Goal: Task Accomplishment & Management: Complete application form

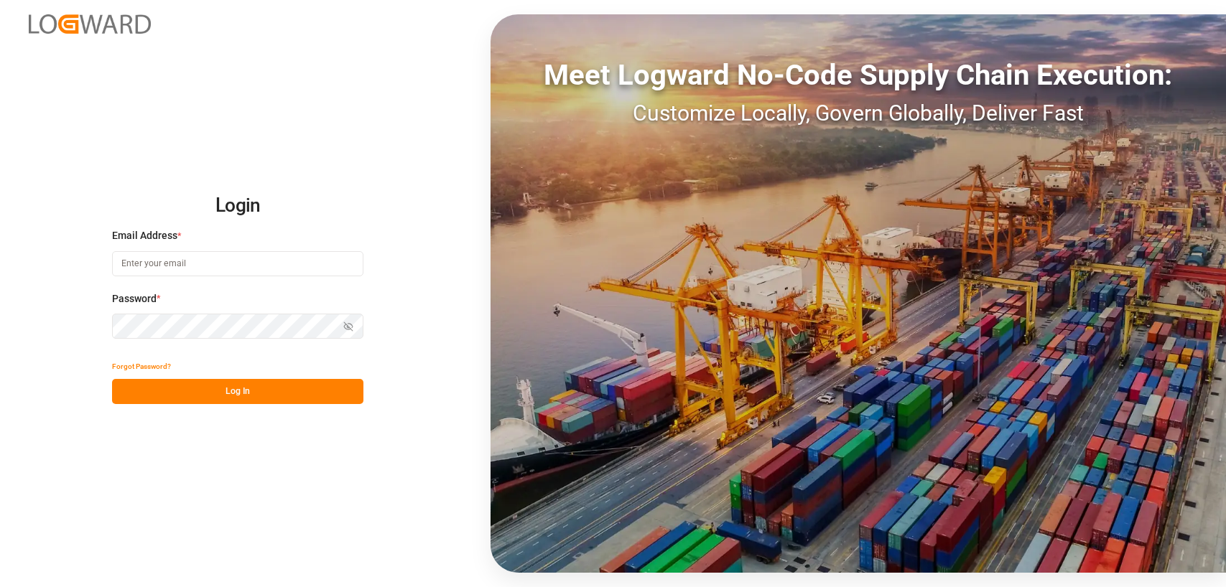
type input "[PERSON_NAME][EMAIL_ADDRESS][DOMAIN_NAME]"
click at [228, 388] on button "Log In" at bounding box center [237, 391] width 251 height 25
type input "[PERSON_NAME][EMAIL_ADDRESS][DOMAIN_NAME]"
click at [246, 391] on button "Log In" at bounding box center [237, 391] width 251 height 25
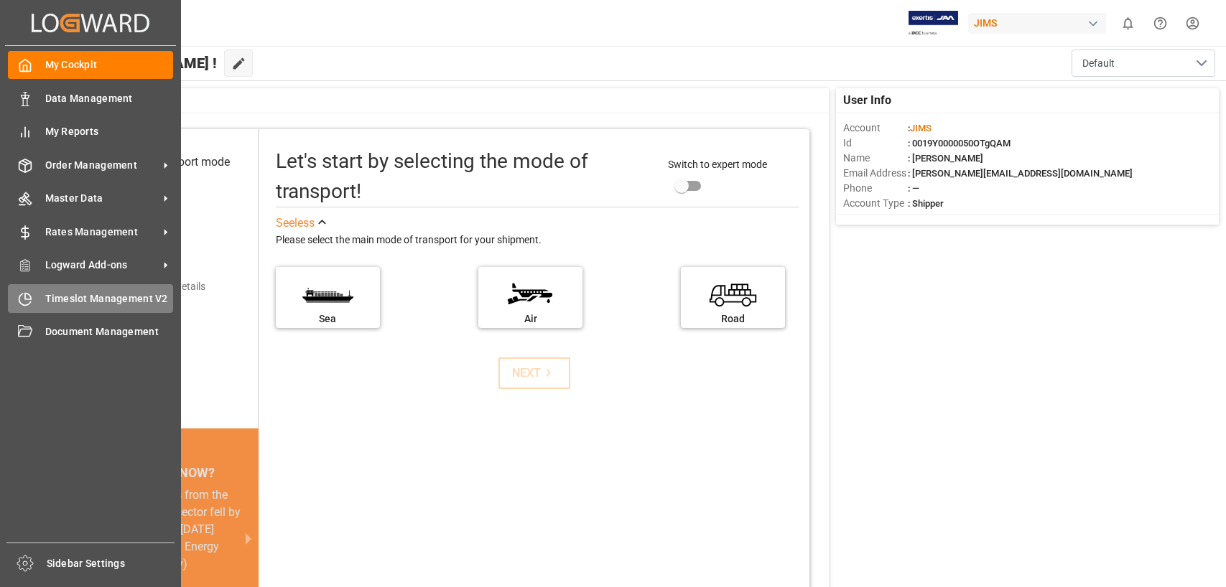
click at [83, 297] on span "Timeslot Management V2" at bounding box center [109, 299] width 129 height 15
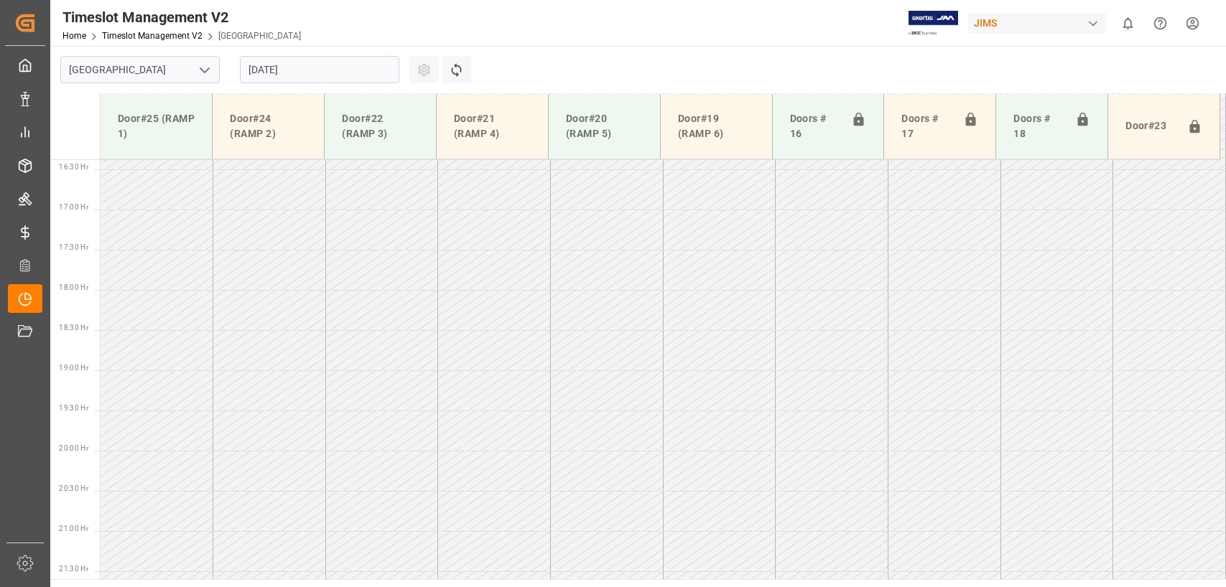
scroll to position [1373, 0]
click at [374, 68] on input "15.08.2025" at bounding box center [319, 69] width 159 height 27
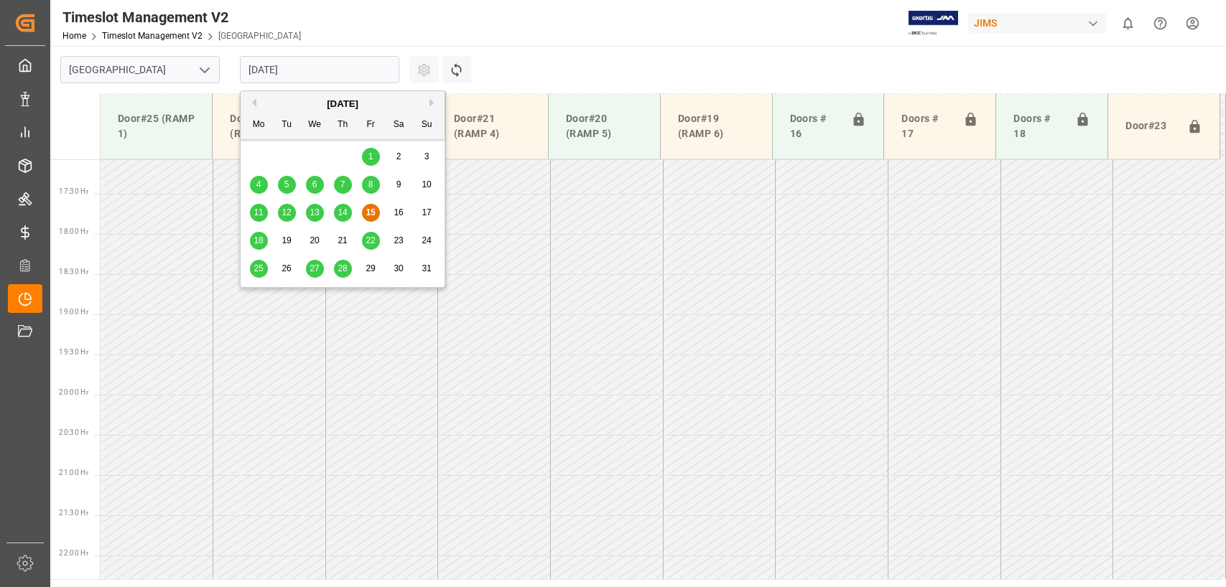
click at [288, 238] on span "19" at bounding box center [286, 241] width 9 height 10
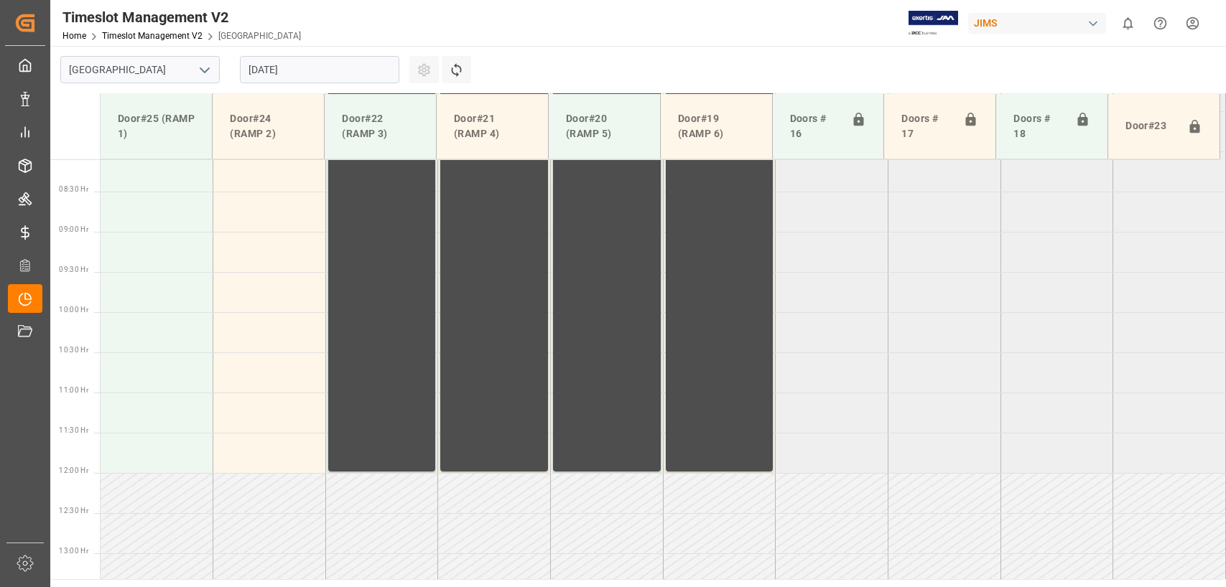
scroll to position [655, 0]
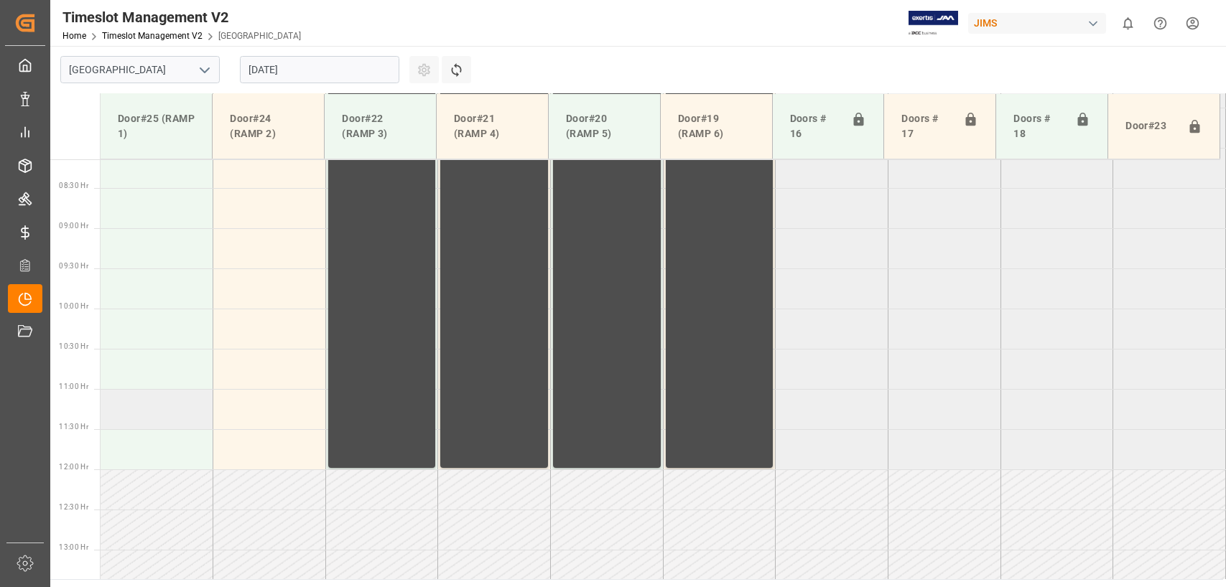
click at [124, 408] on td at bounding box center [157, 409] width 113 height 40
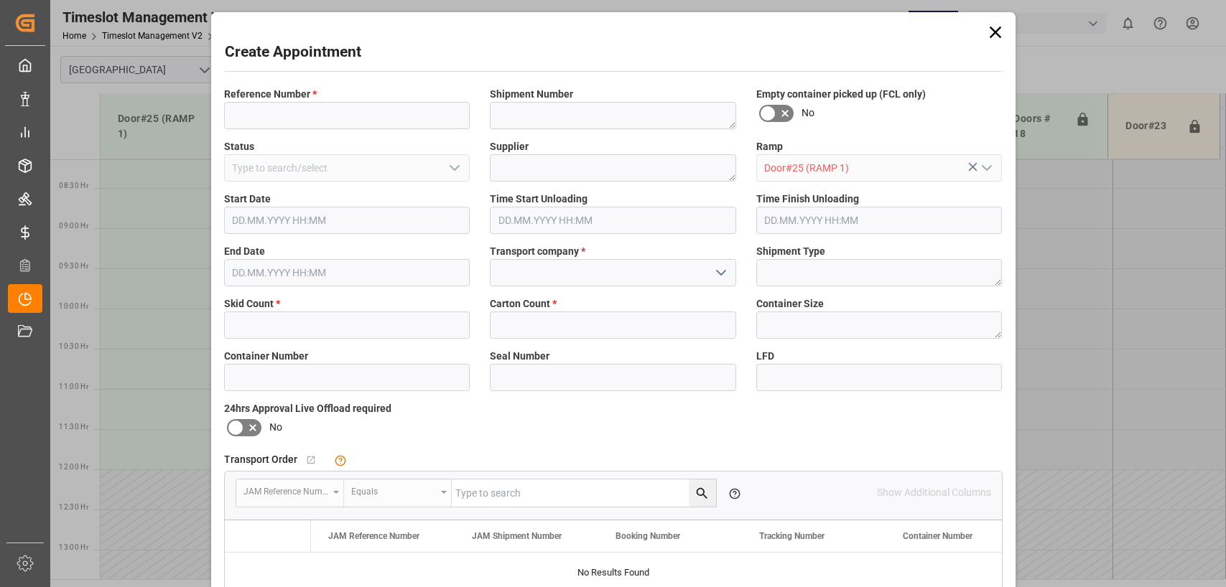
type input "19.08.2025 11:00"
type input "19.08.2025 11:30"
click at [276, 119] on input at bounding box center [347, 115] width 246 height 27
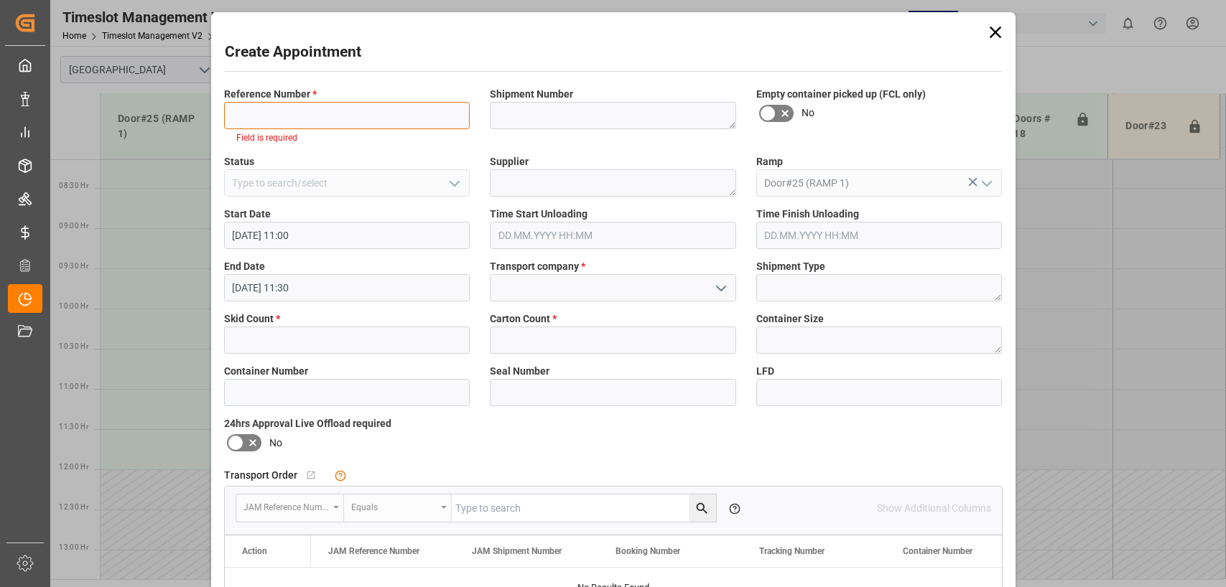
click at [250, 111] on input at bounding box center [347, 115] width 246 height 27
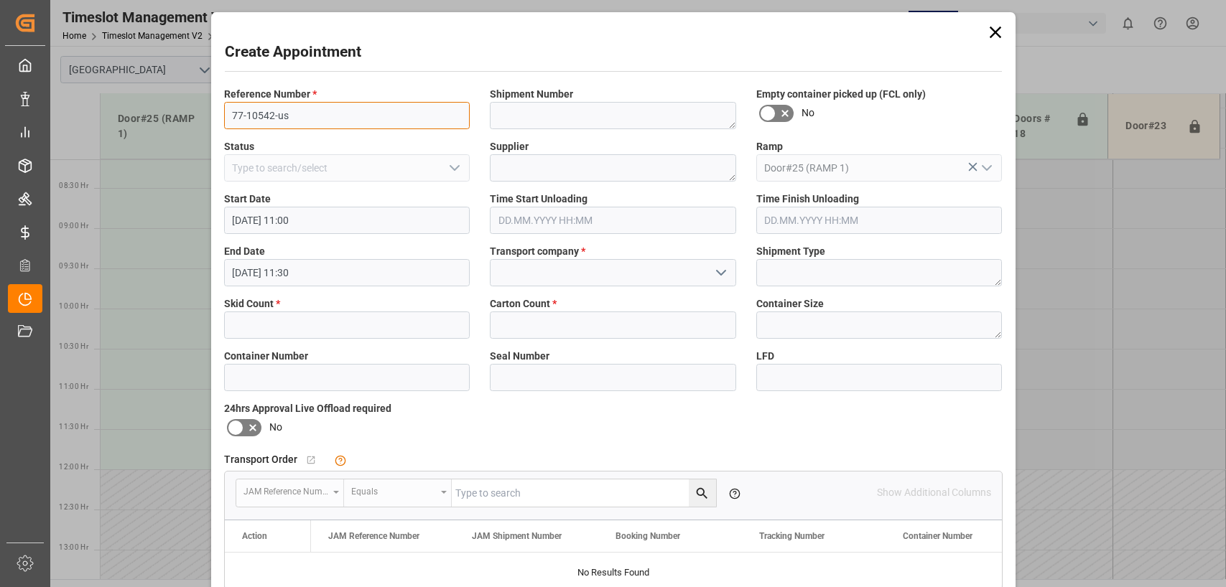
type input "77-10542-us"
click at [508, 167] on textarea at bounding box center [613, 167] width 246 height 27
type textarea "chauvet lighting"
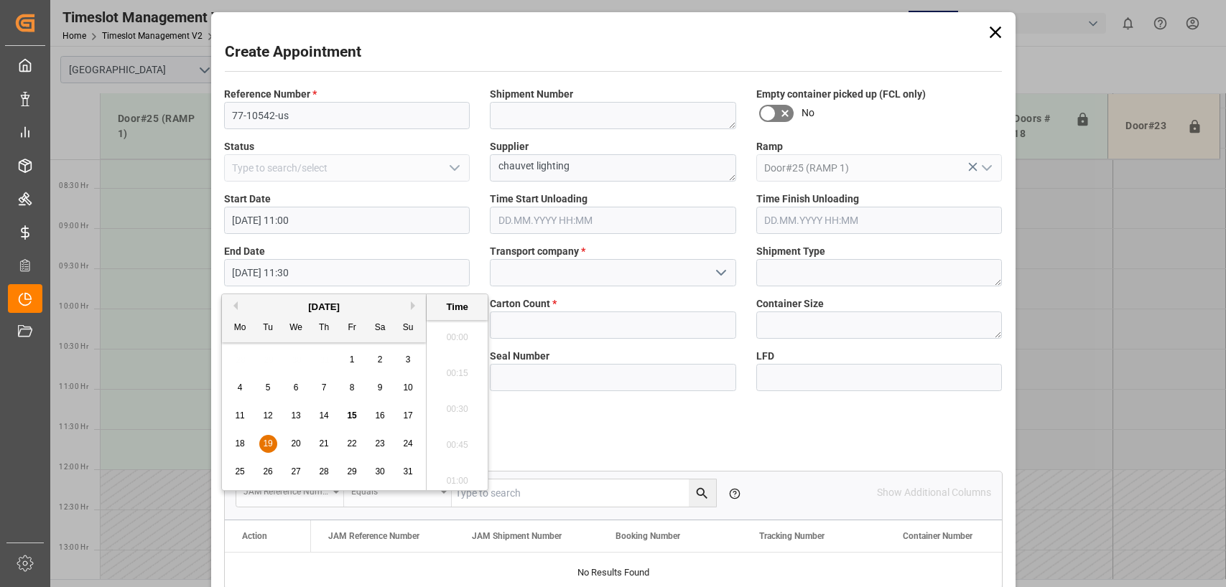
scroll to position [1585, 0]
click at [531, 264] on input at bounding box center [613, 272] width 246 height 27
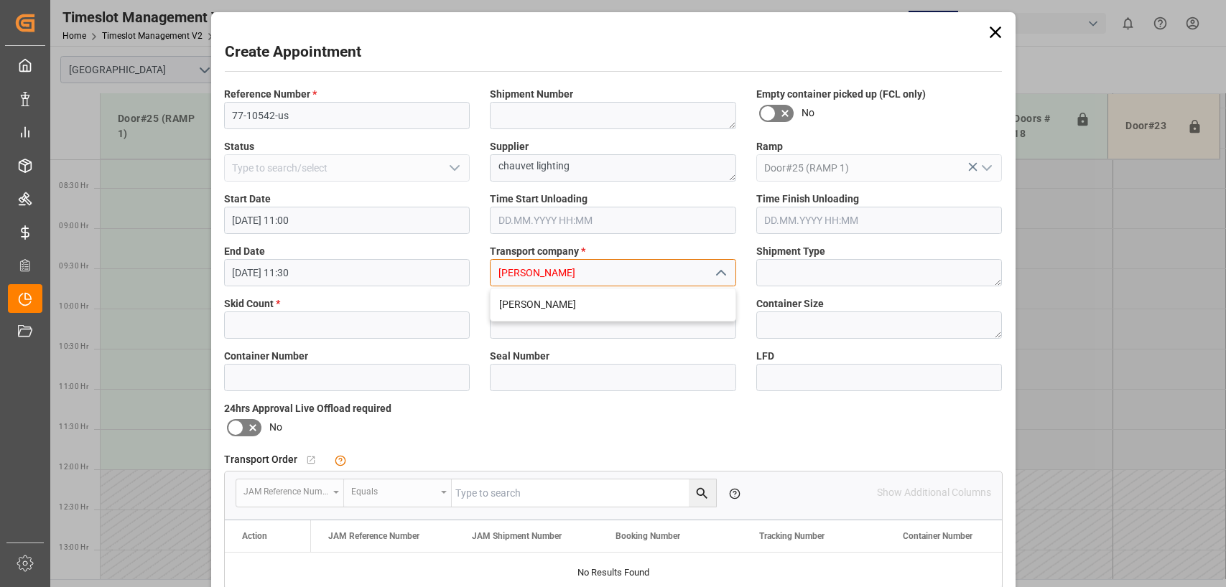
type input "keena"
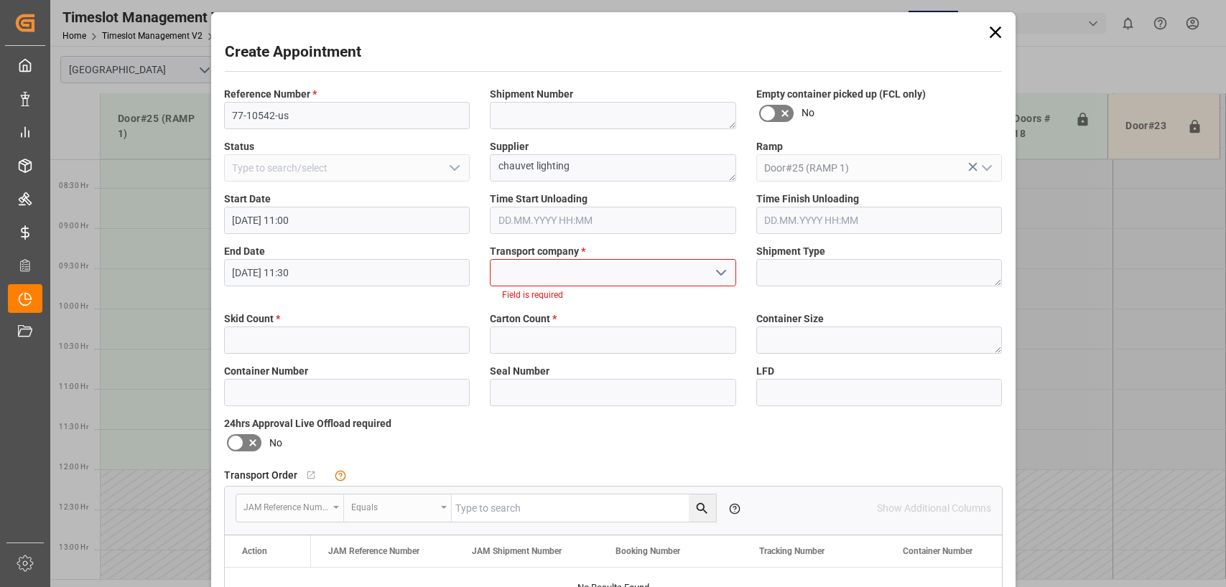
click at [531, 264] on input at bounding box center [613, 272] width 246 height 27
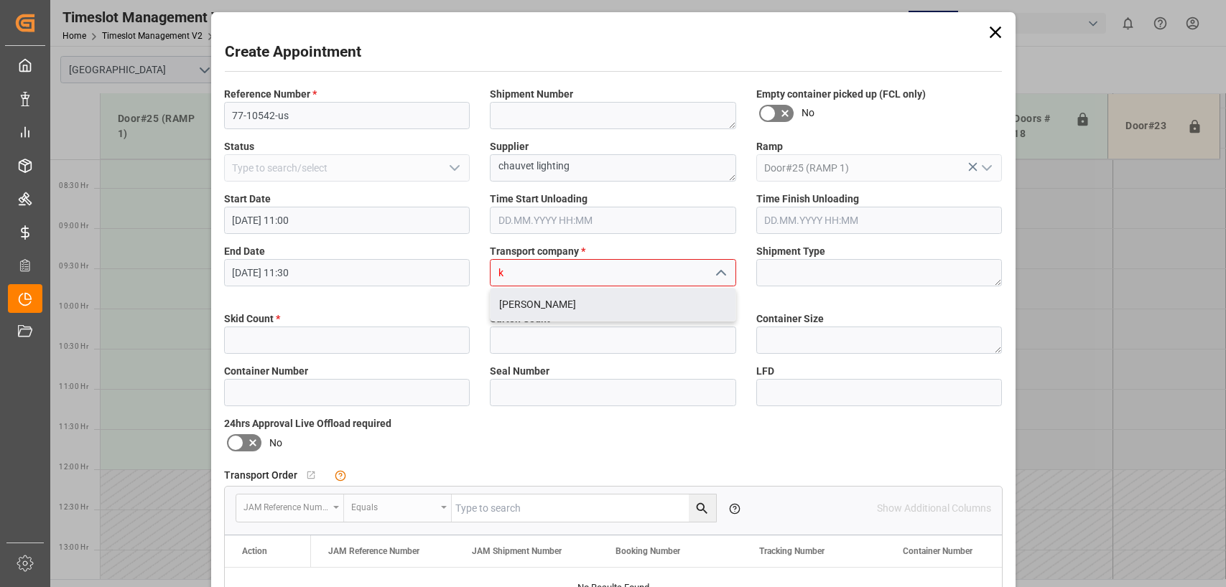
click at [513, 301] on div "KEENA" at bounding box center [613, 305] width 245 height 32
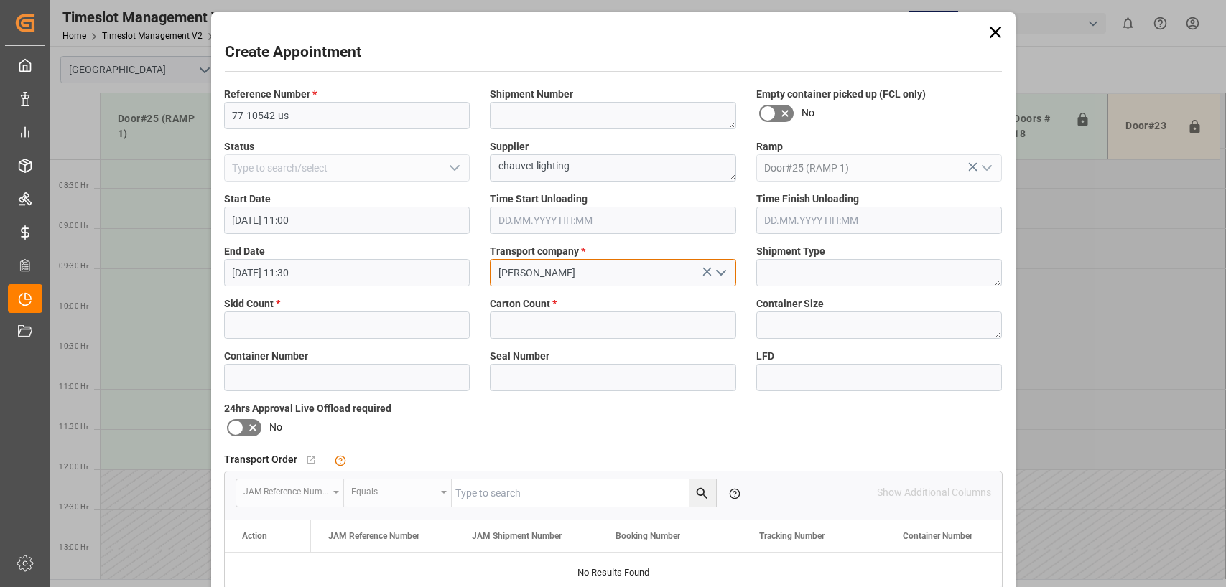
type input "KEENA"
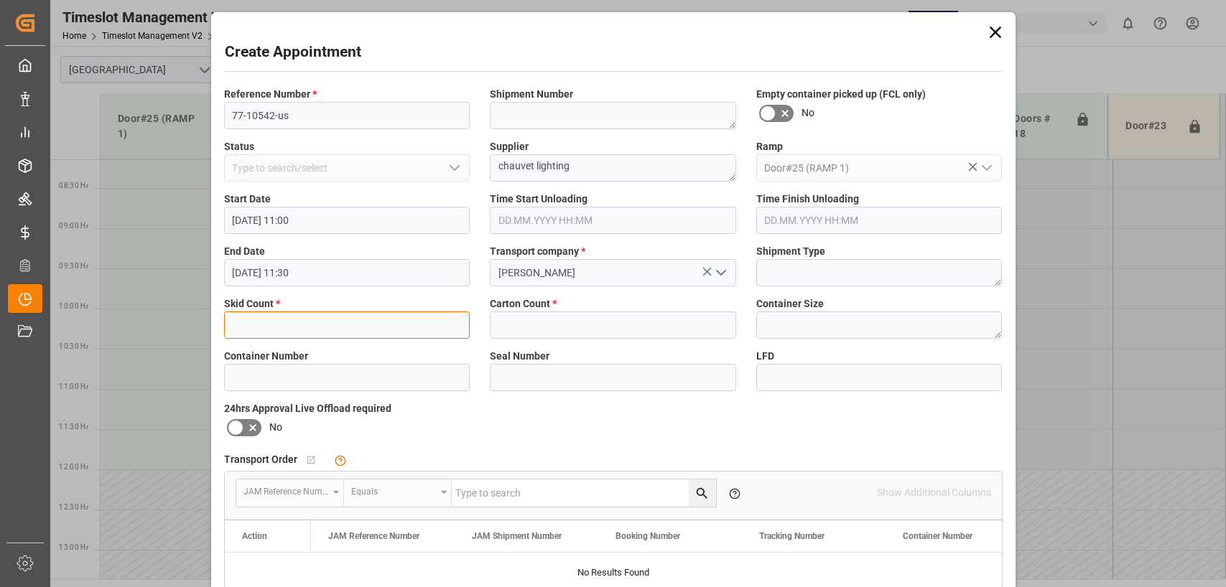
click at [262, 322] on input "text" at bounding box center [347, 325] width 246 height 27
type input "2"
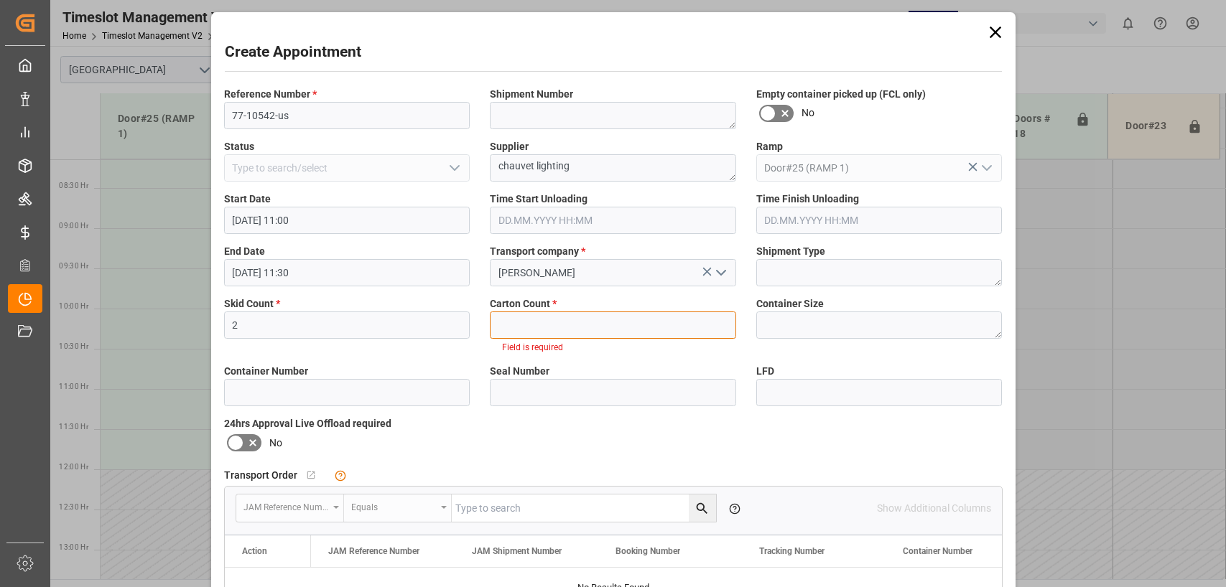
click at [504, 323] on input "text" at bounding box center [613, 325] width 246 height 27
type input "62"
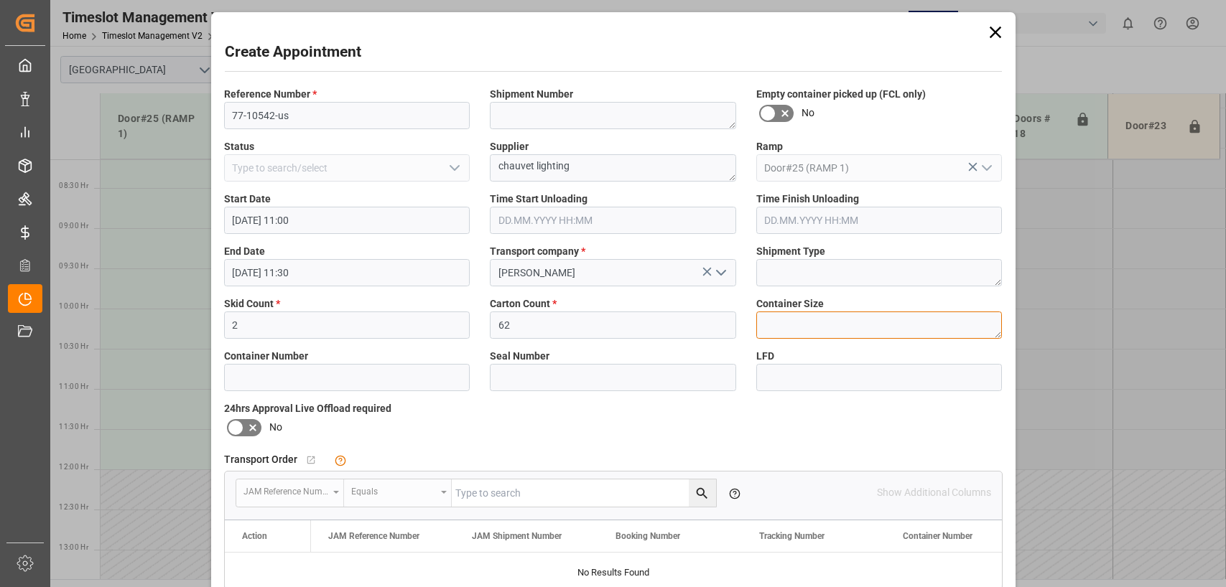
scroll to position [236, 0]
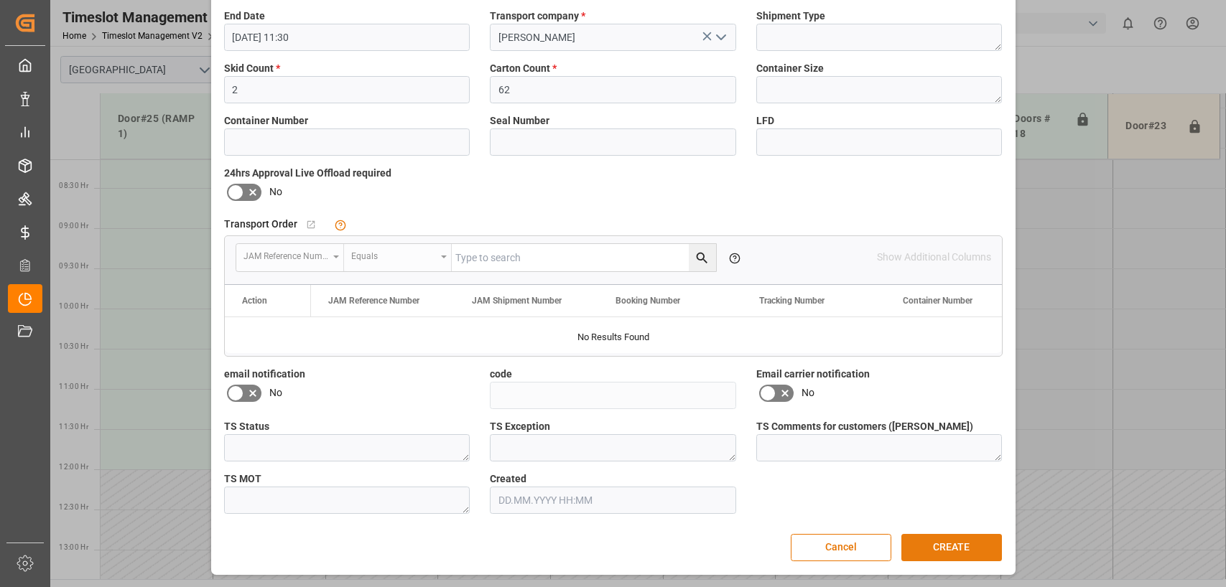
click at [957, 548] on button "CREATE" at bounding box center [951, 547] width 101 height 27
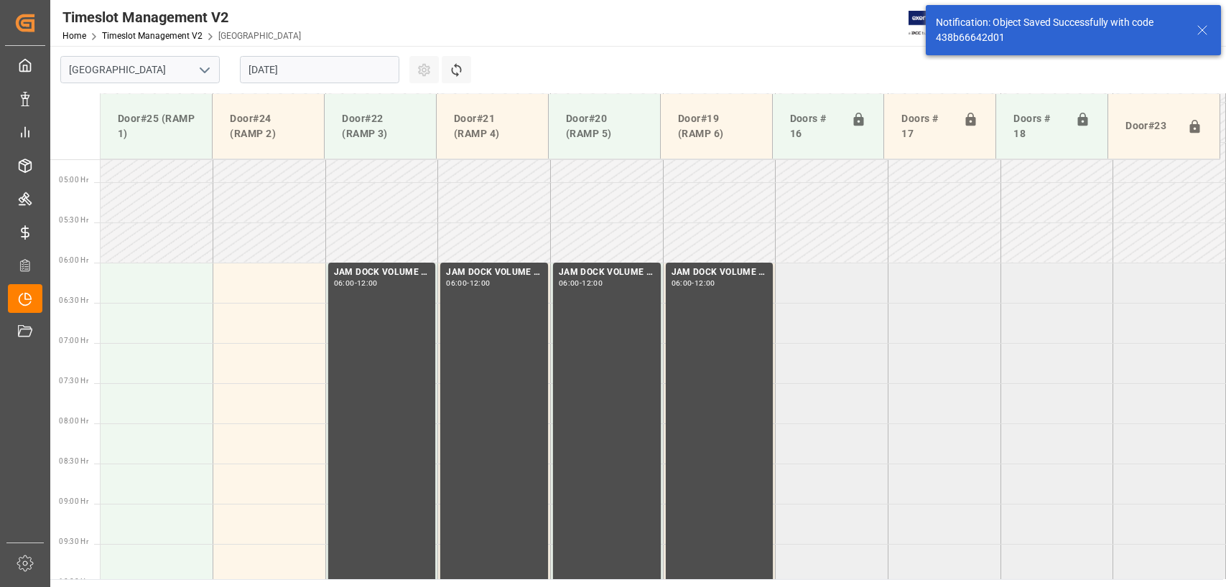
scroll to position [0, 0]
